Goal: Information Seeking & Learning: Find specific fact

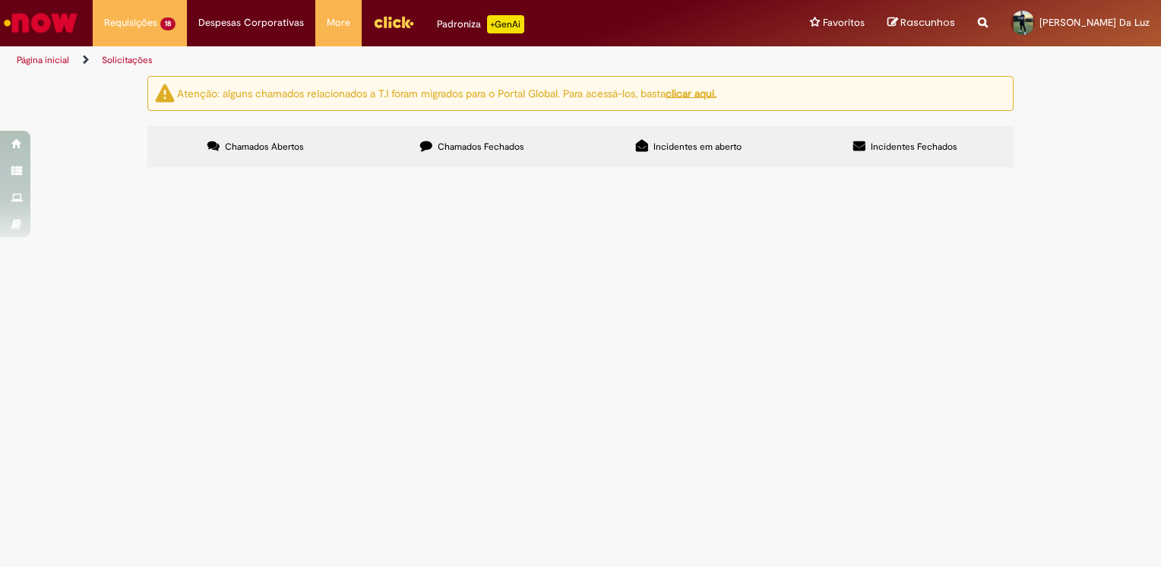
click at [0, 0] on span "Aquisição emergencial conforme proposta." at bounding box center [0, 0] width 0 height 0
click at [0, 0] on span "Tratamento de RC Emergencial D+1" at bounding box center [0, 0] width 0 height 0
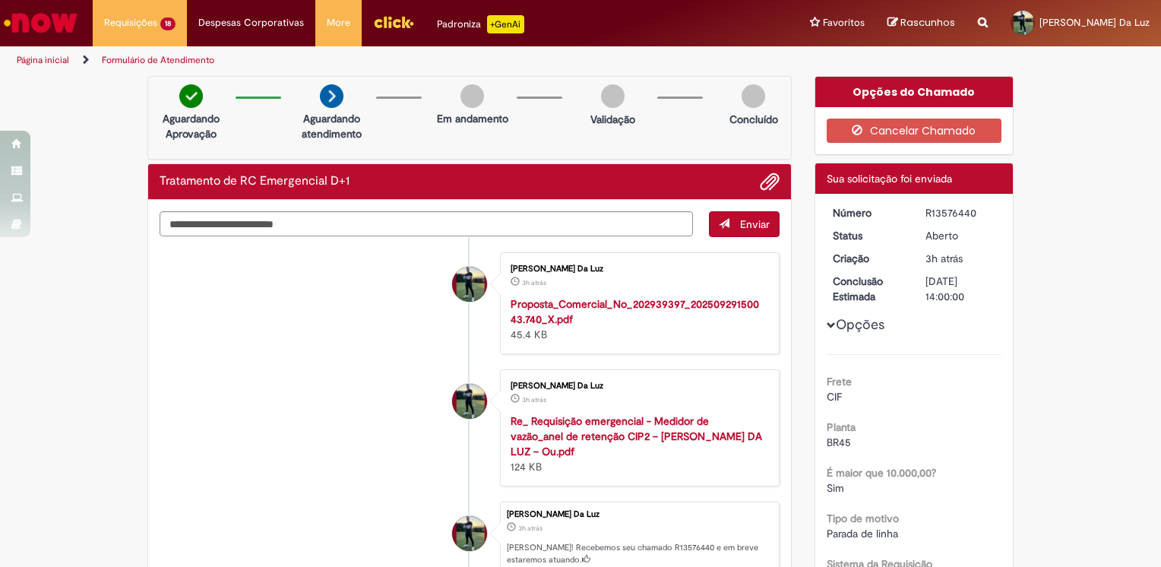
click at [934, 289] on div "[DATE] 14:00:00" at bounding box center [960, 288] width 71 height 30
click at [929, 286] on div "[DATE] 14:00:00" at bounding box center [960, 288] width 71 height 30
drag, startPoint x: 929, startPoint y: 286, endPoint x: 950, endPoint y: 296, distance: 23.4
click at [950, 296] on div "[DATE] 14:00:00" at bounding box center [960, 288] width 71 height 30
drag, startPoint x: 950, startPoint y: 296, endPoint x: 1047, endPoint y: 289, distance: 96.8
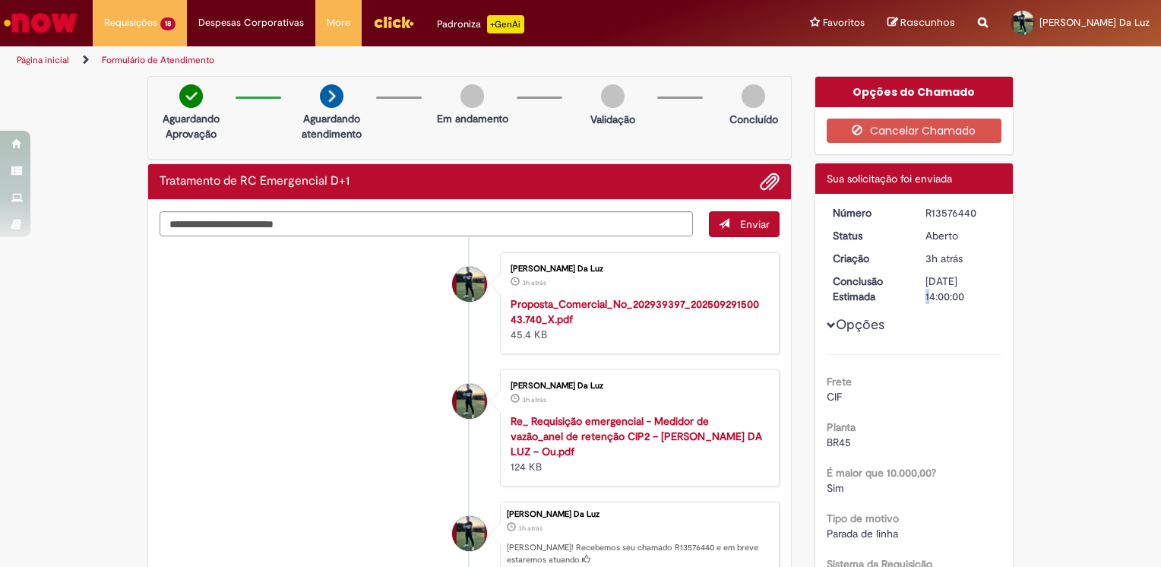
drag, startPoint x: 978, startPoint y: 212, endPoint x: 903, endPoint y: 209, distance: 74.5
click at [903, 205] on dl "Número R13576440 Status Aberto Criação 3h atrás 3 horas atrás Conclusão Estimad…" at bounding box center [914, 205] width 187 height 0
copy dl "Número R13576440"
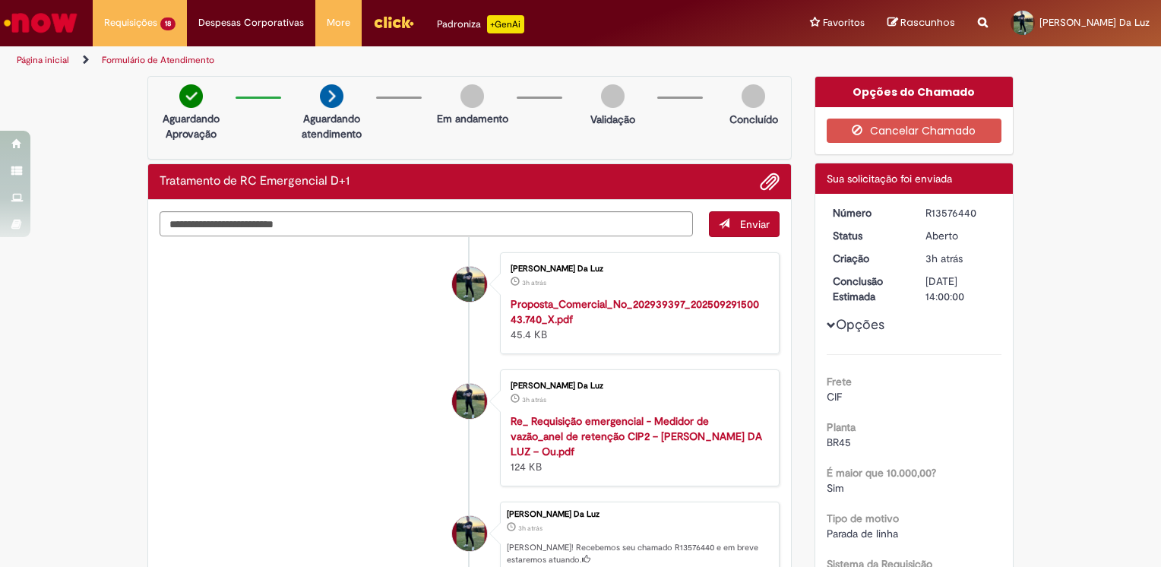
drag, startPoint x: 987, startPoint y: 210, endPoint x: 919, endPoint y: 205, distance: 68.5
click at [925, 205] on div "R13576440" at bounding box center [960, 212] width 71 height 15
copy div "R13576440"
